Goal: Entertainment & Leisure: Browse casually

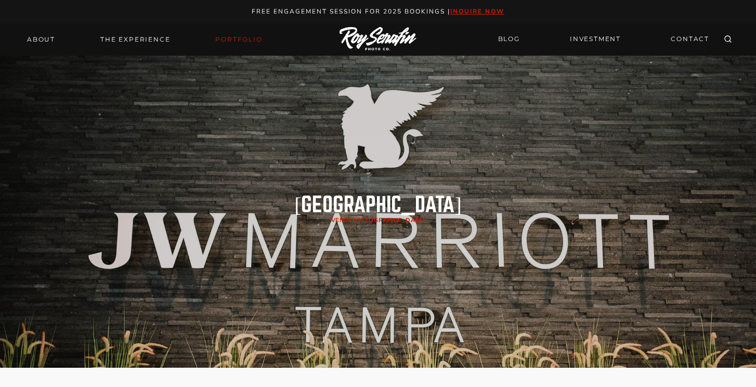
click at [247, 40] on link "Portfolio" at bounding box center [238, 39] width 59 height 15
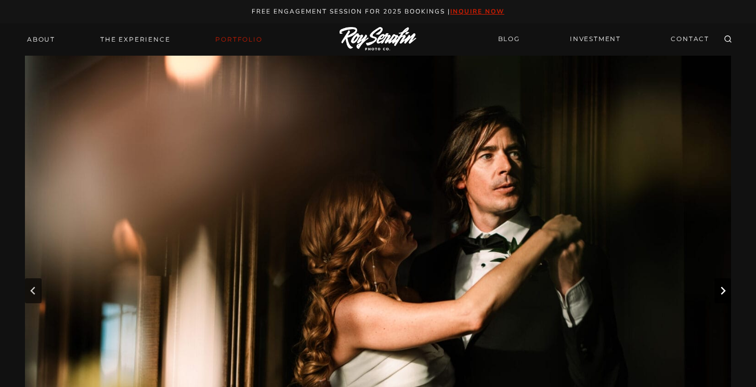
click at [718, 292] on button "Next slide" at bounding box center [723, 290] width 17 height 25
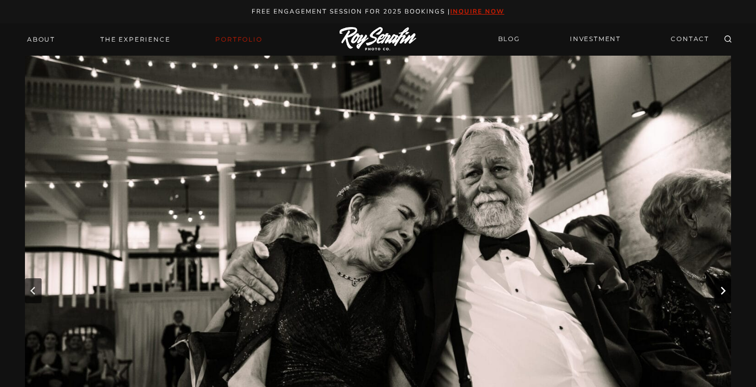
click at [717, 292] on button "Next slide" at bounding box center [723, 290] width 17 height 25
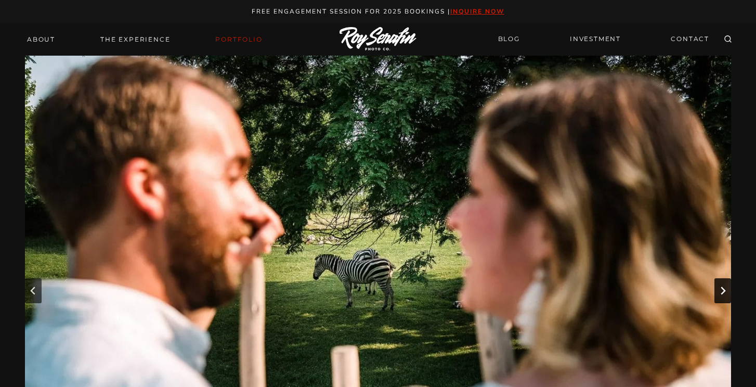
click at [717, 292] on button "Next slide" at bounding box center [723, 290] width 17 height 25
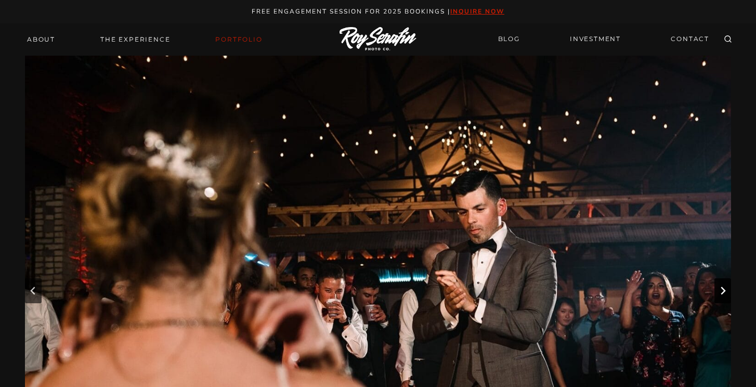
click at [717, 292] on button "Next slide" at bounding box center [723, 290] width 17 height 25
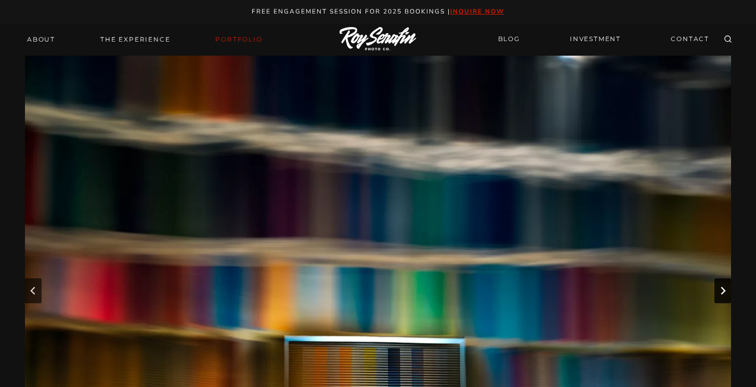
click at [717, 292] on button "Next slide" at bounding box center [723, 290] width 17 height 25
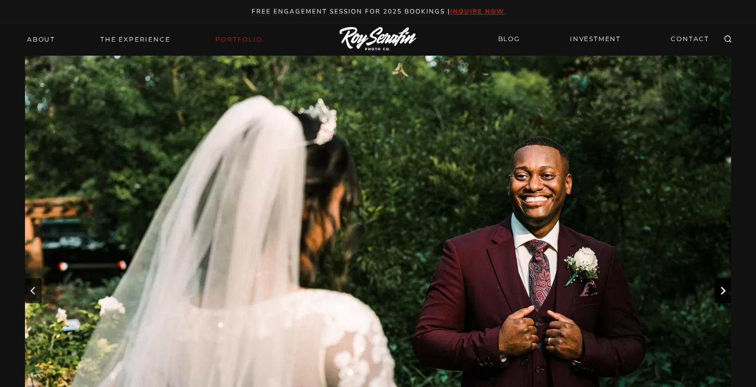
click at [717, 292] on button "Next slide" at bounding box center [723, 290] width 17 height 25
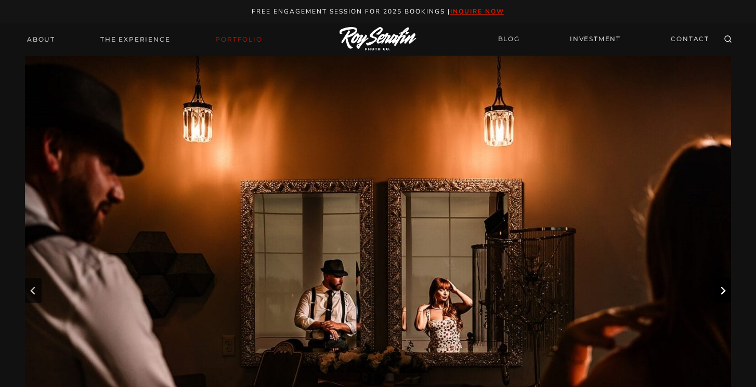
click at [717, 292] on button "Next slide" at bounding box center [723, 290] width 17 height 25
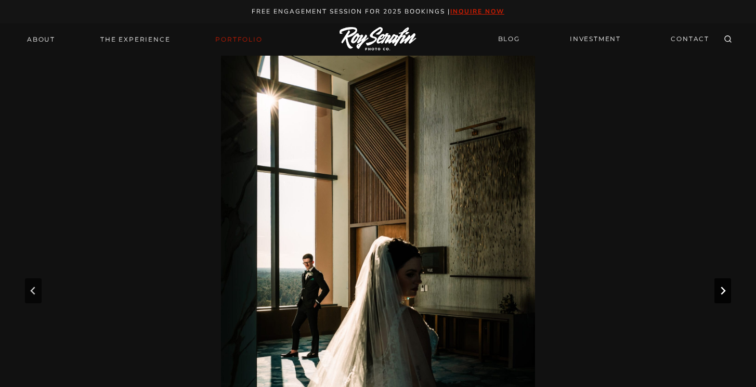
click at [717, 292] on button "Next slide" at bounding box center [723, 290] width 17 height 25
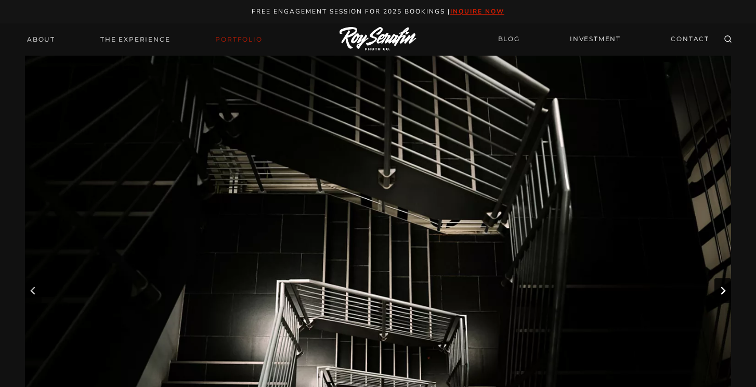
click at [717, 292] on button "Next slide" at bounding box center [723, 290] width 17 height 25
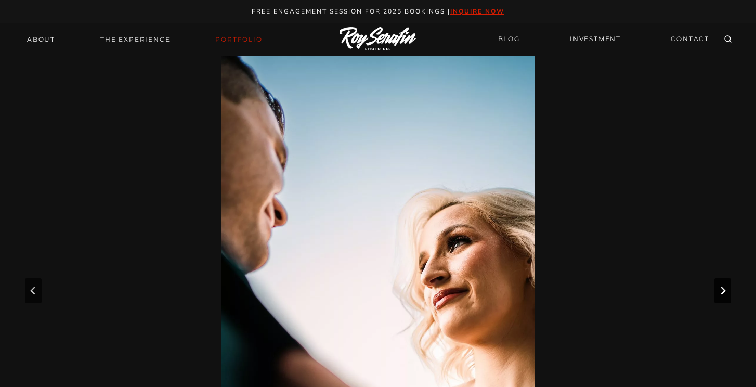
click at [717, 292] on button "Next slide" at bounding box center [723, 290] width 17 height 25
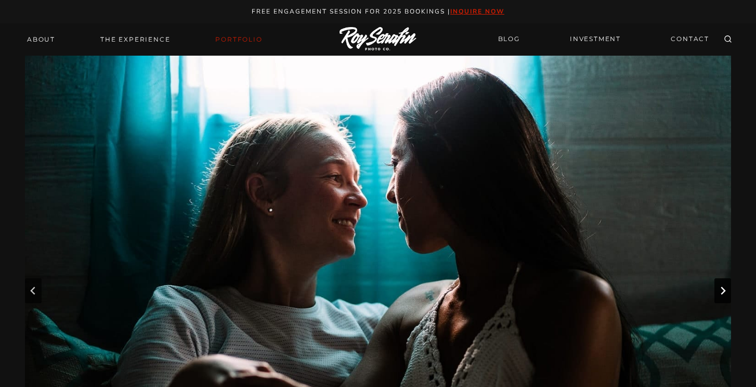
click at [717, 292] on button "Next slide" at bounding box center [723, 290] width 17 height 25
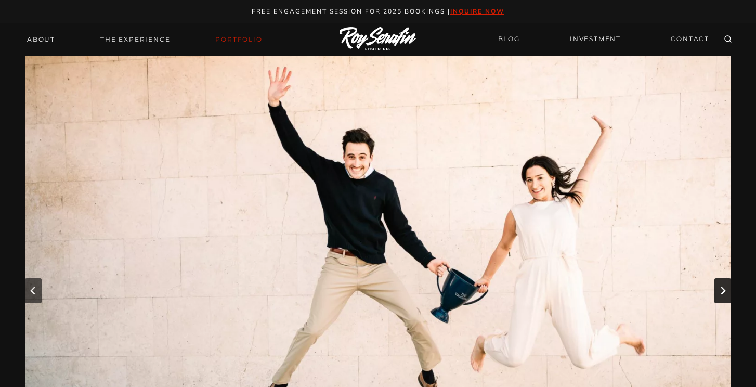
click at [717, 292] on button "Next slide" at bounding box center [723, 290] width 17 height 25
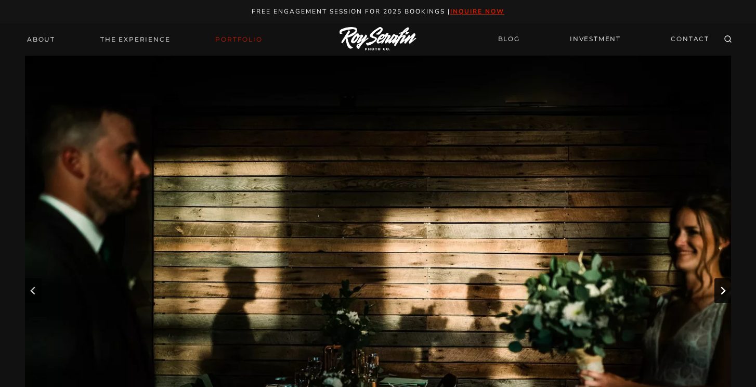
click at [717, 292] on button "Next slide" at bounding box center [723, 290] width 17 height 25
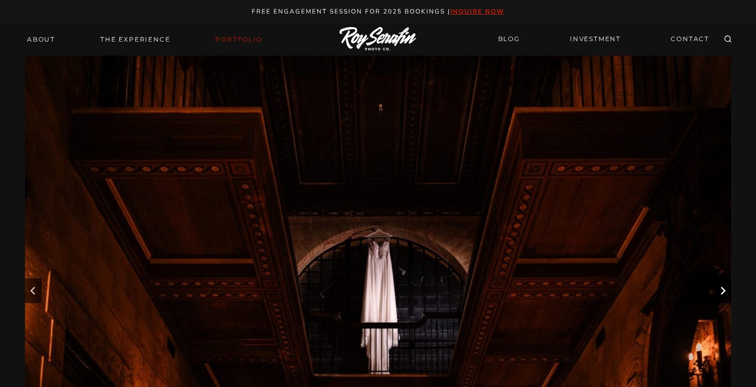
click at [717, 292] on button "Next slide" at bounding box center [723, 290] width 17 height 25
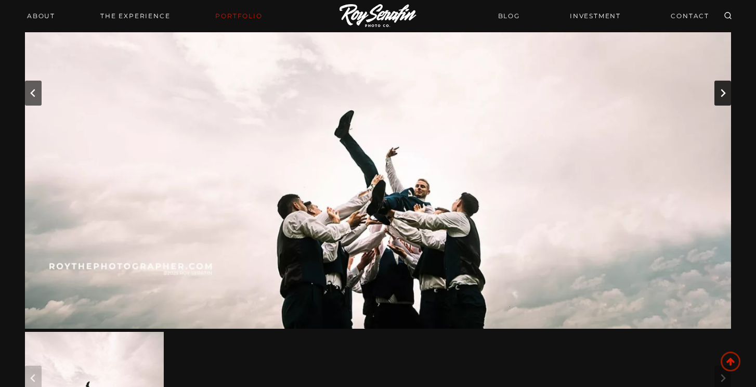
scroll to position [196, 0]
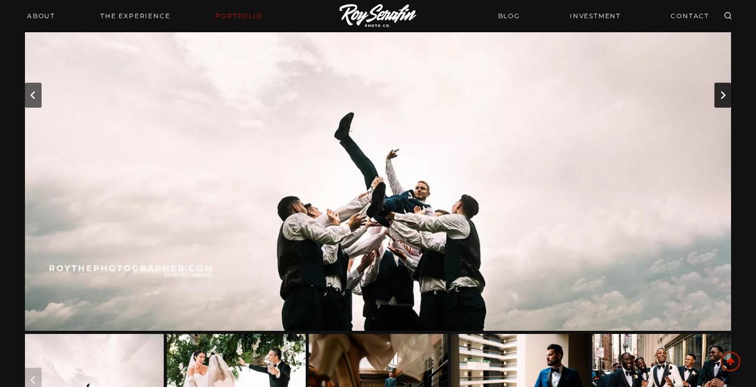
click at [724, 91] on icon "Next slide" at bounding box center [723, 95] width 8 height 8
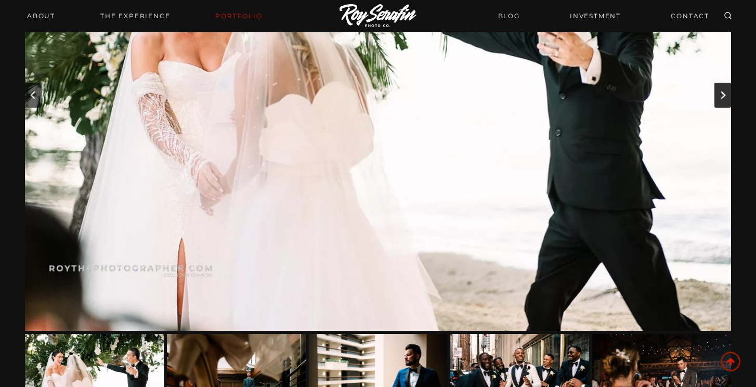
click at [724, 91] on icon "Next slide" at bounding box center [723, 95] width 8 height 8
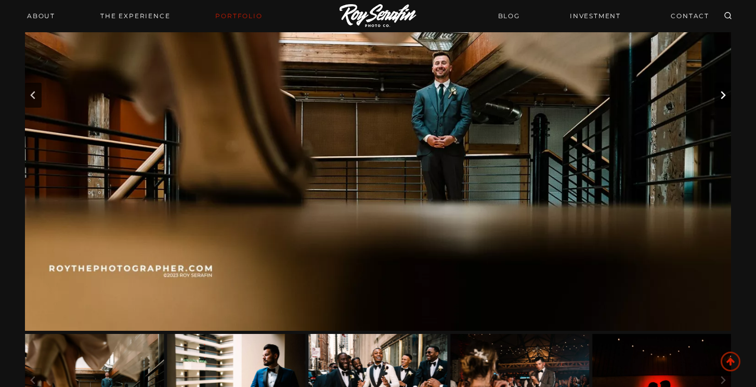
click at [724, 91] on icon "Next slide" at bounding box center [723, 95] width 8 height 8
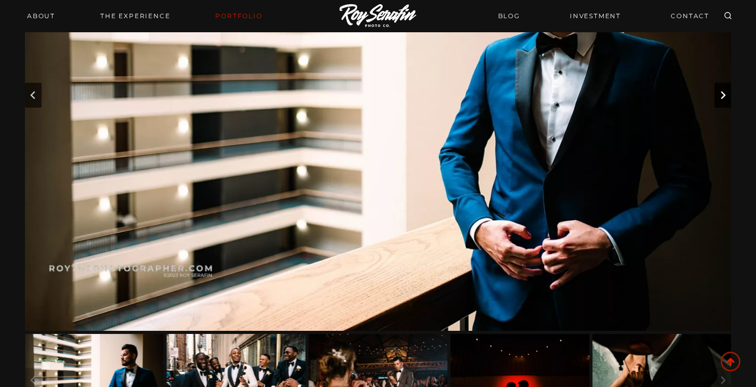
click at [724, 91] on icon "Next slide" at bounding box center [723, 95] width 8 height 8
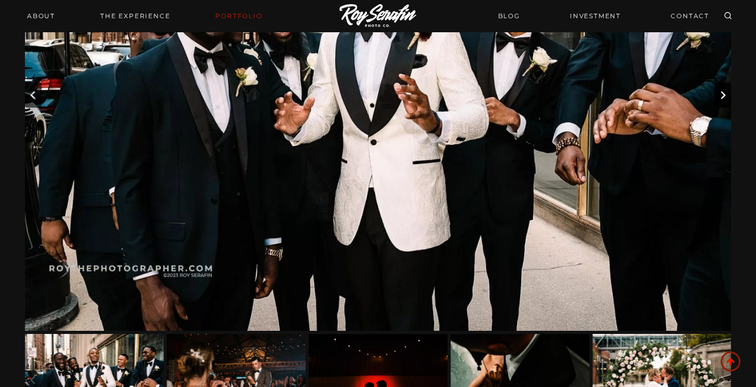
click at [724, 91] on icon "Next slide" at bounding box center [723, 95] width 8 height 8
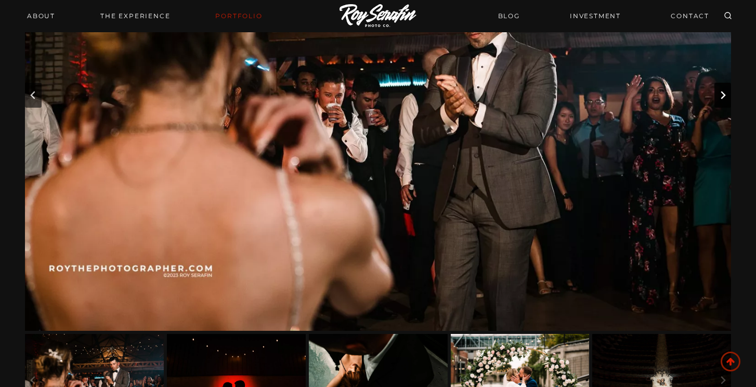
click at [724, 91] on icon "Next slide" at bounding box center [723, 95] width 8 height 8
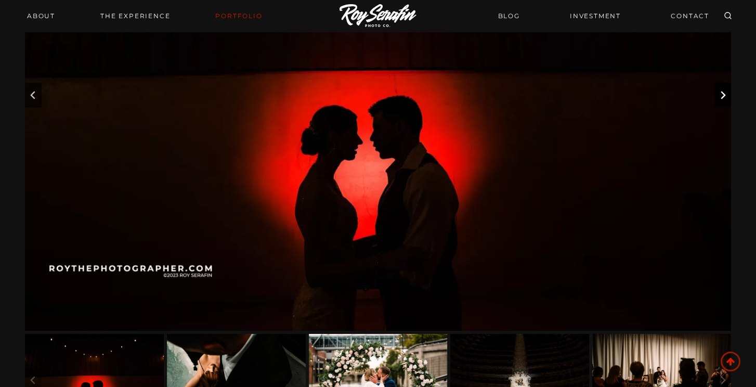
click at [724, 91] on icon "Next slide" at bounding box center [723, 95] width 8 height 8
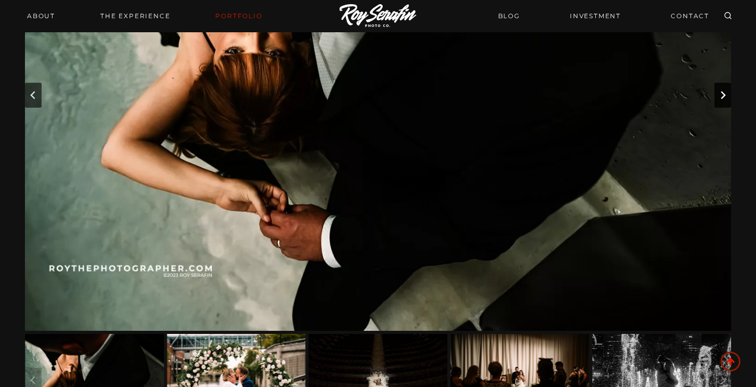
click at [724, 91] on icon "Next slide" at bounding box center [723, 95] width 8 height 8
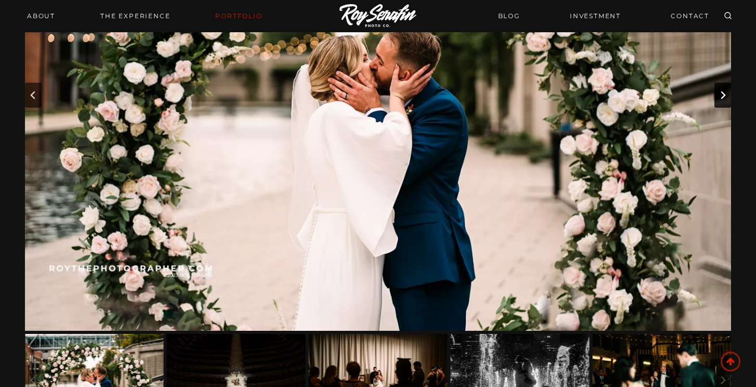
click at [724, 91] on icon "Next slide" at bounding box center [723, 95] width 8 height 8
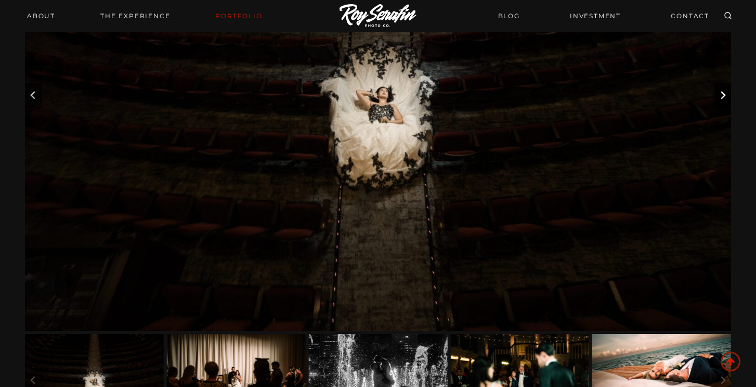
click at [724, 91] on icon "Next slide" at bounding box center [723, 95] width 8 height 8
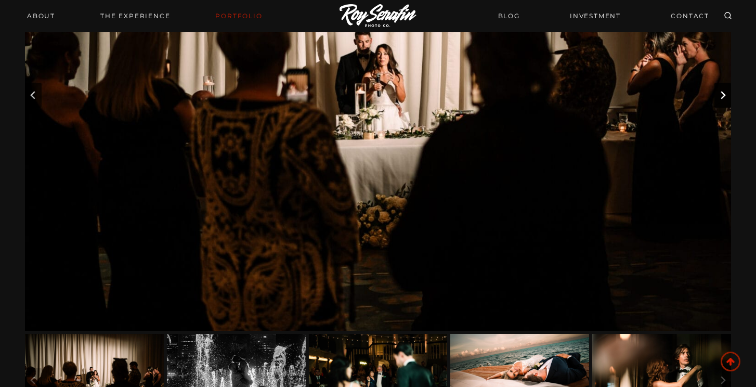
click at [724, 91] on icon "Next slide" at bounding box center [723, 95] width 8 height 8
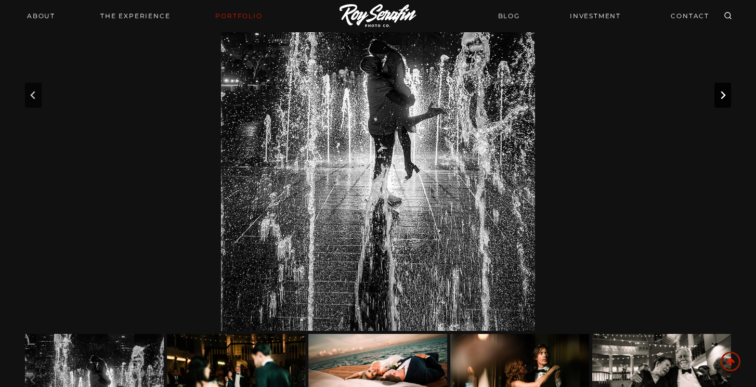
click at [724, 91] on icon "Next slide" at bounding box center [723, 95] width 8 height 8
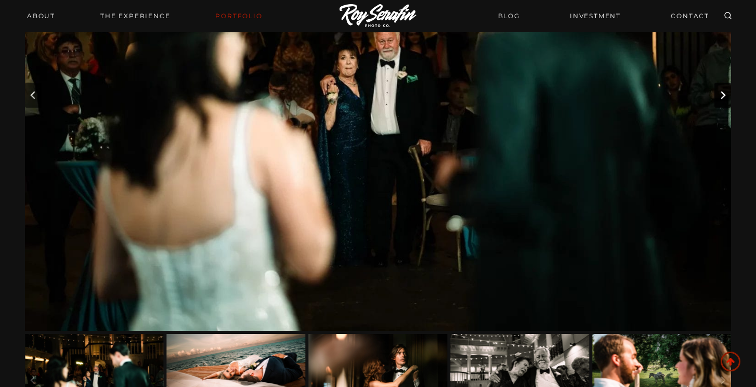
click at [724, 91] on icon "Next slide" at bounding box center [723, 95] width 8 height 8
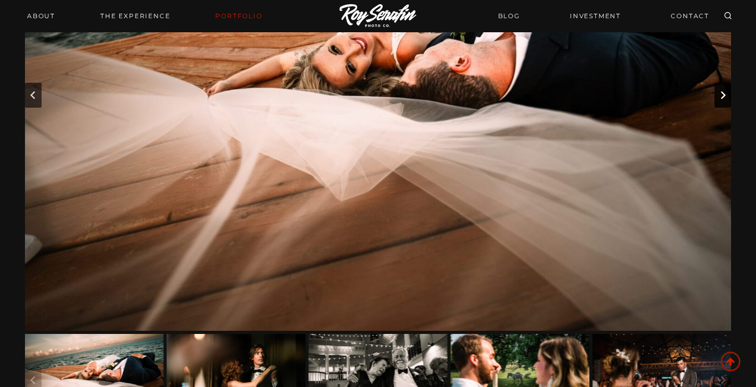
click at [724, 91] on icon "Go to first slide" at bounding box center [723, 95] width 8 height 8
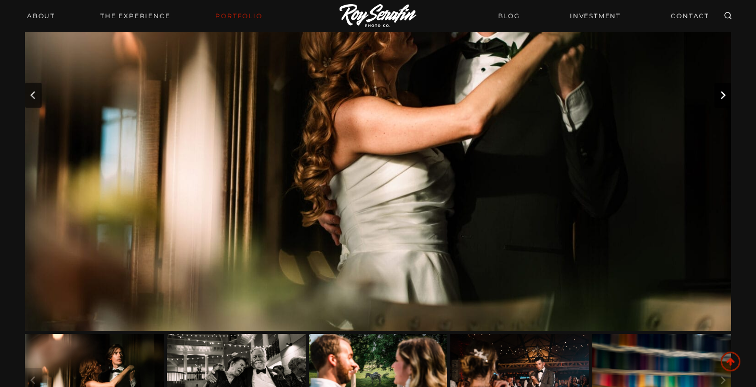
click at [724, 91] on icon "Next slide" at bounding box center [723, 95] width 8 height 8
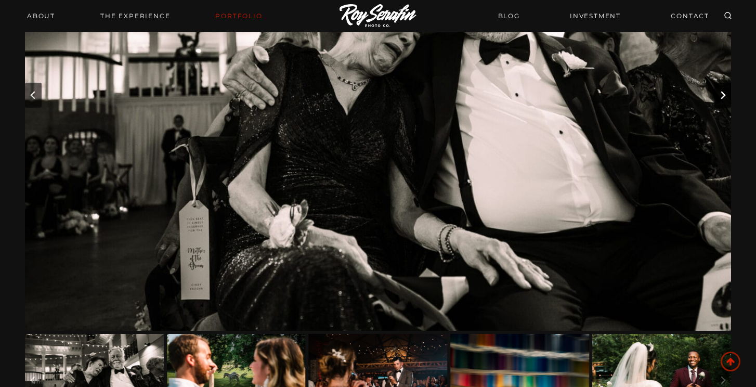
click at [724, 91] on icon "Next slide" at bounding box center [723, 95] width 8 height 8
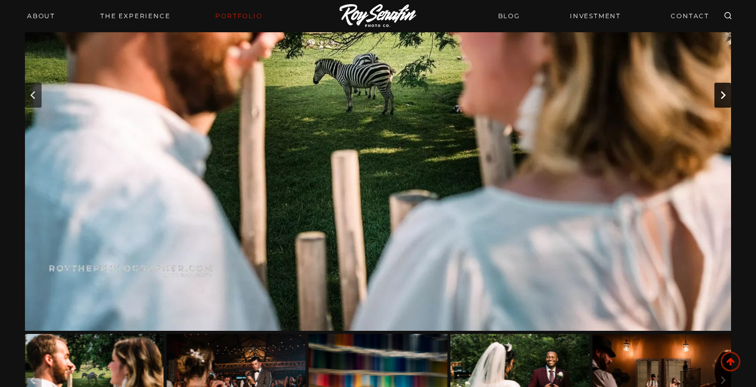
click at [724, 91] on icon "Next slide" at bounding box center [723, 95] width 8 height 8
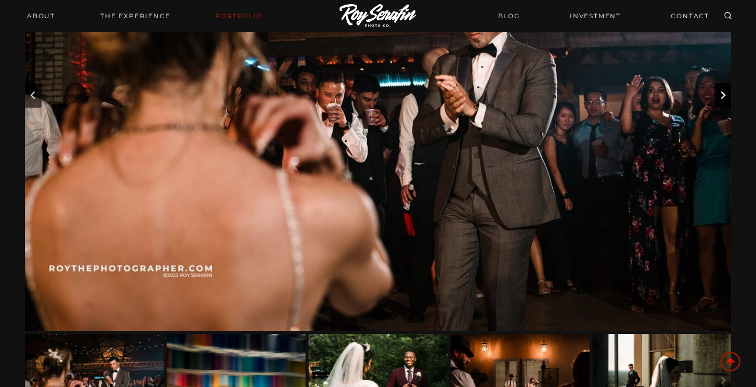
click at [724, 91] on icon "Next slide" at bounding box center [723, 95] width 8 height 8
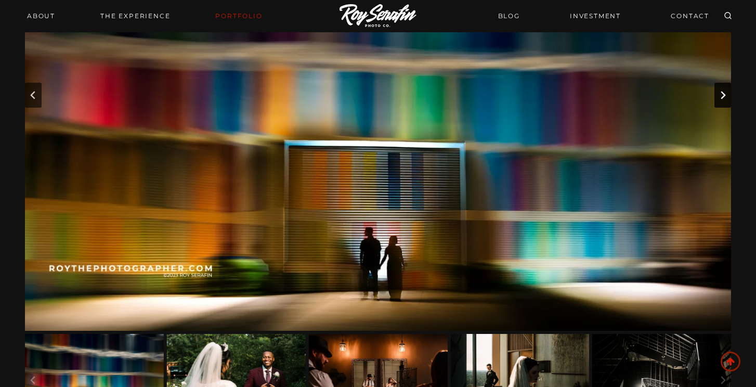
click at [724, 91] on icon "Next slide" at bounding box center [723, 95] width 8 height 8
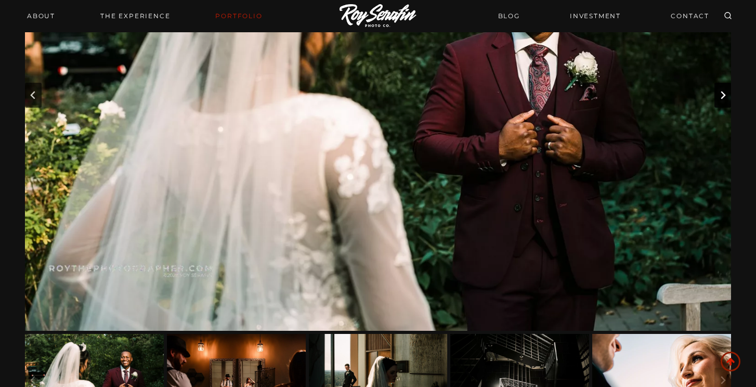
click at [724, 91] on icon "Next slide" at bounding box center [723, 95] width 8 height 8
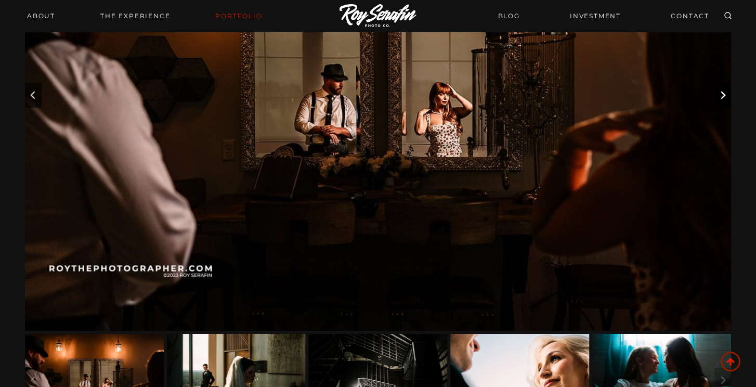
click at [724, 91] on icon "Next slide" at bounding box center [723, 95] width 8 height 8
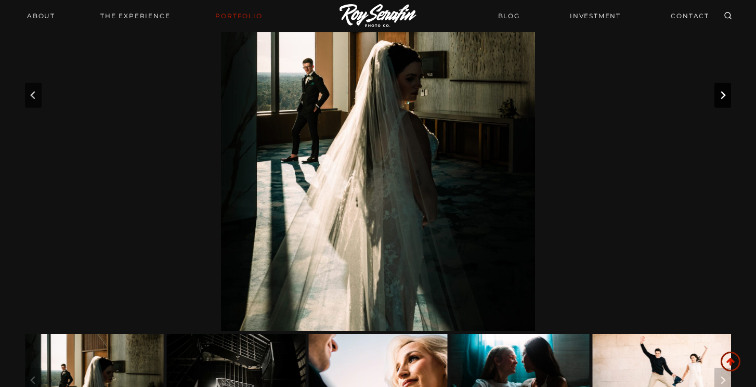
click at [724, 91] on icon "Next slide" at bounding box center [723, 95] width 8 height 8
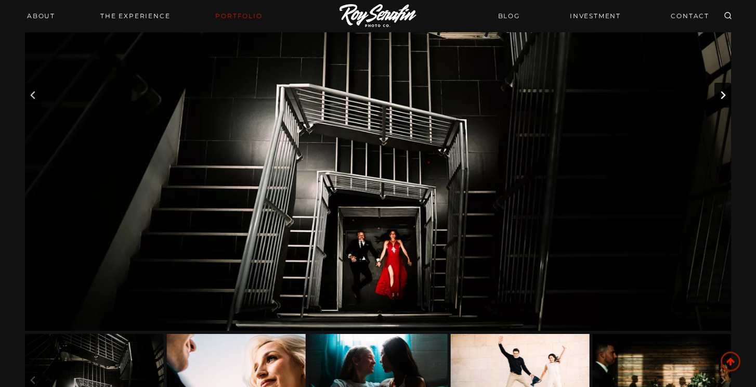
click at [724, 91] on icon "Next slide" at bounding box center [723, 95] width 8 height 8
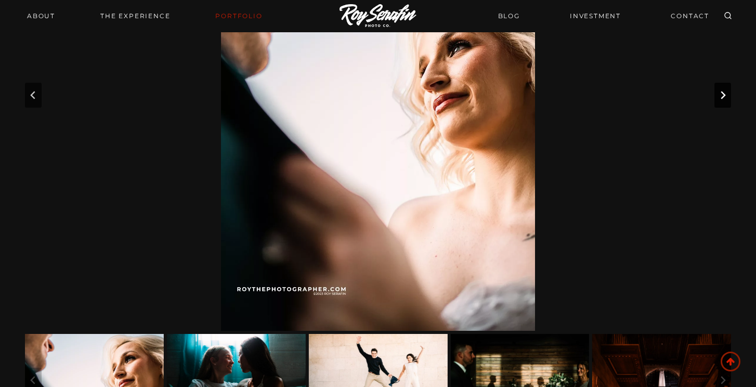
click at [724, 91] on icon "Next slide" at bounding box center [723, 95] width 8 height 8
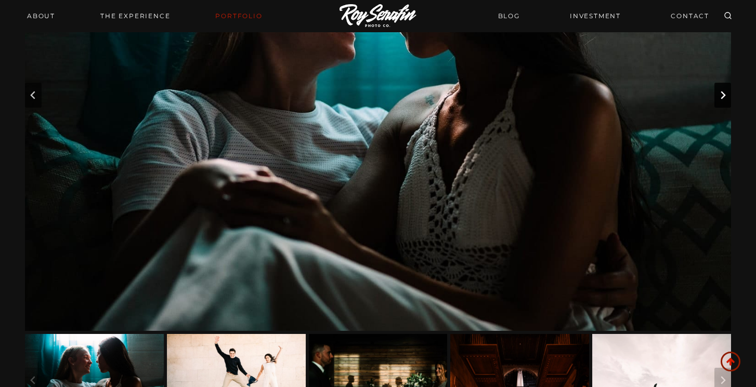
click at [724, 91] on icon "Next slide" at bounding box center [723, 95] width 8 height 8
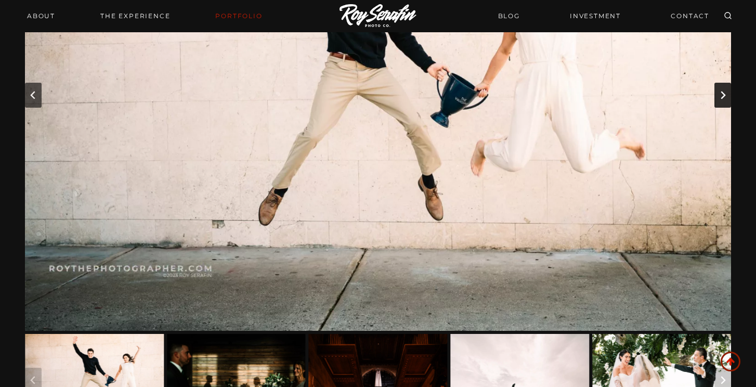
click at [724, 91] on icon "Next slide" at bounding box center [723, 95] width 8 height 8
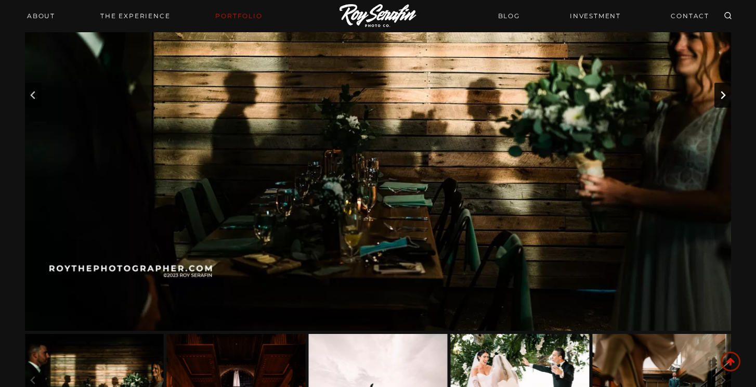
click at [724, 91] on icon "Next slide" at bounding box center [723, 95] width 8 height 8
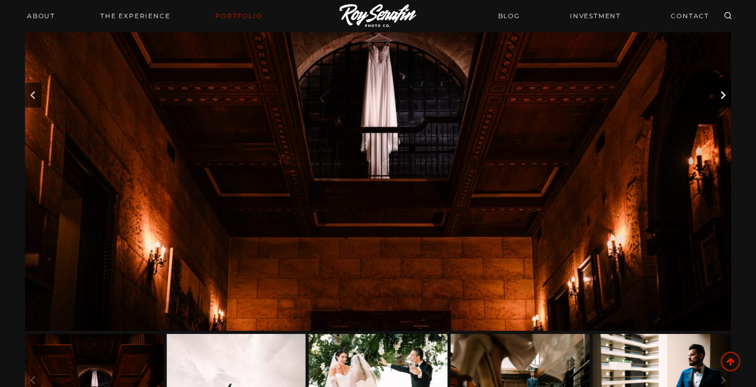
click at [724, 91] on icon "Next slide" at bounding box center [723, 95] width 8 height 8
